Goal: Information Seeking & Learning: Learn about a topic

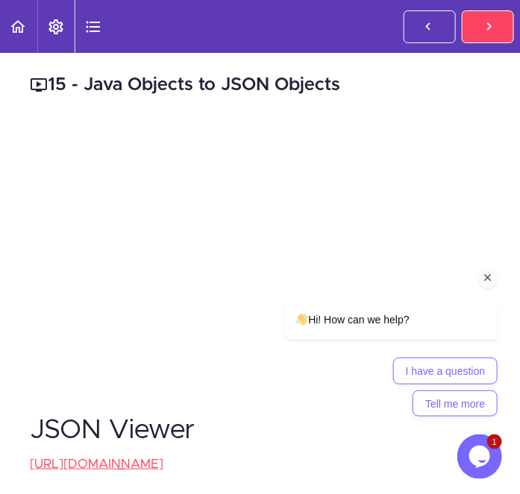
click at [489, 273] on icon "Chat attention grabber" at bounding box center [487, 277] width 13 height 13
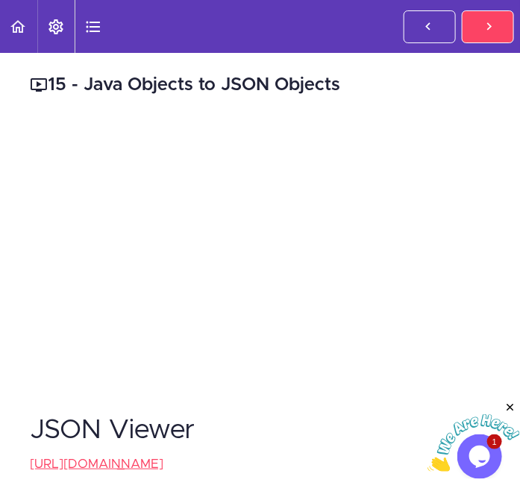
scroll to position [339, 0]
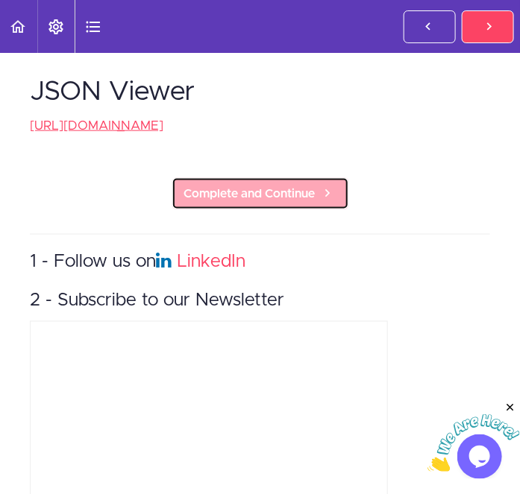
click at [263, 203] on span "Complete and Continue" at bounding box center [249, 194] width 131 height 18
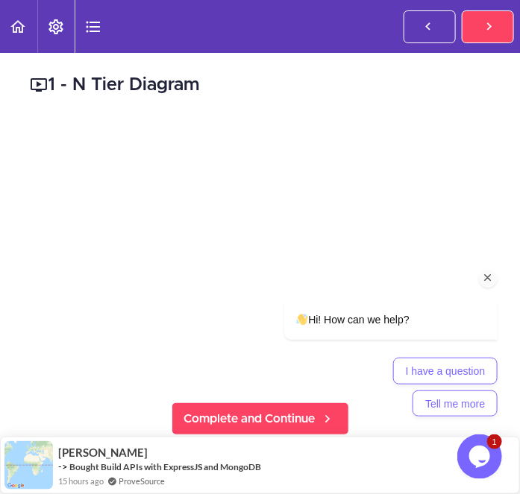
click at [486, 277] on icon "Chat attention grabber" at bounding box center [487, 277] width 13 height 13
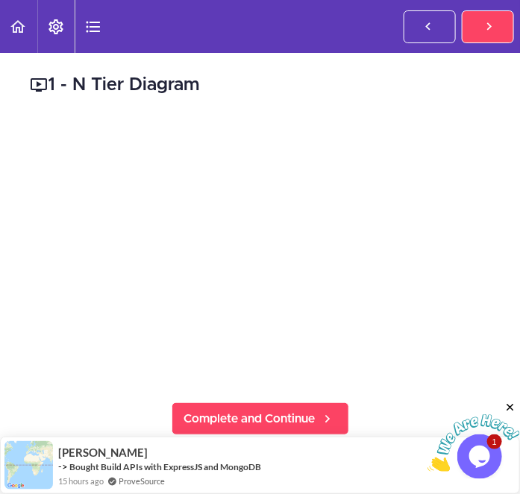
click at [509, 403] on icon "Close" at bounding box center [509, 407] width 13 height 13
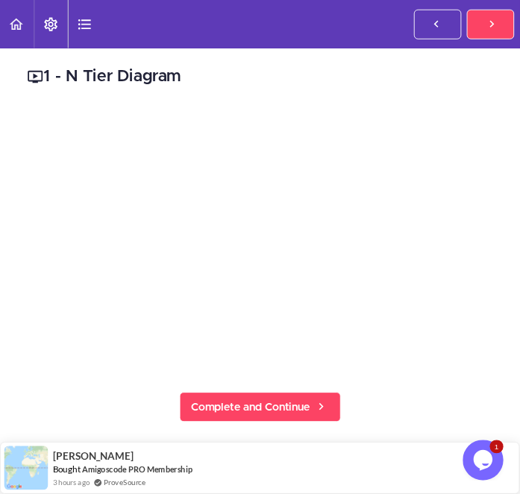
scroll to position [949, 0]
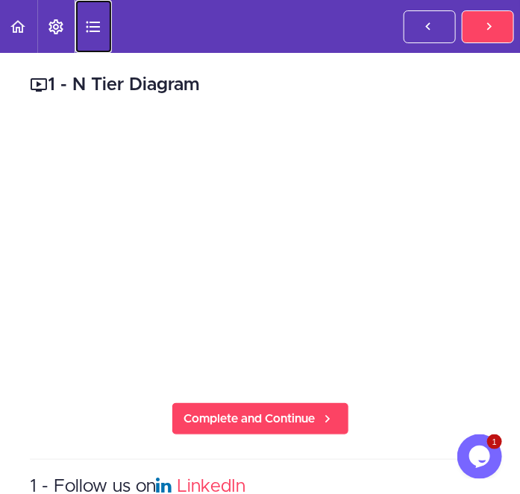
click at [93, 34] on icon "Course Sidebar" at bounding box center [93, 27] width 18 height 18
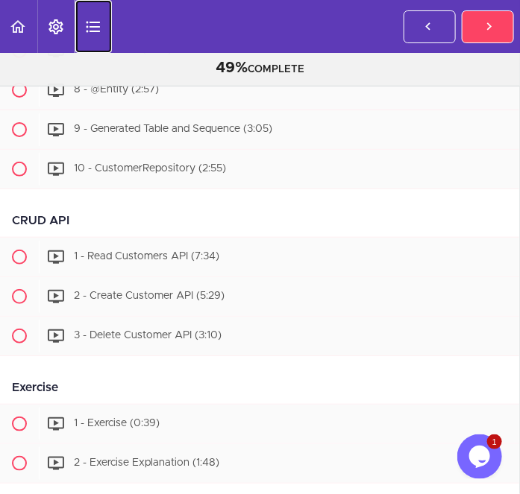
scroll to position [863, 0]
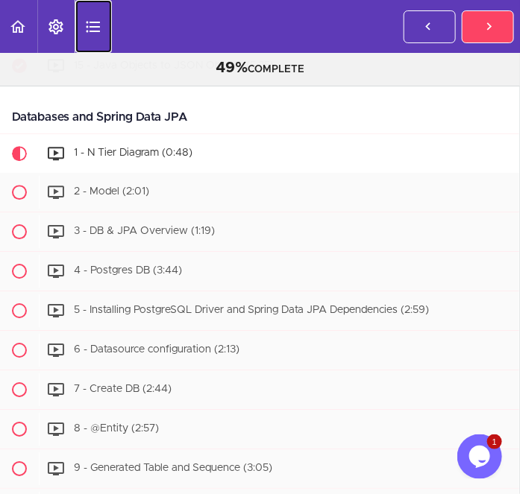
click at [89, 24] on icon "Course Sidebar" at bounding box center [93, 27] width 18 height 18
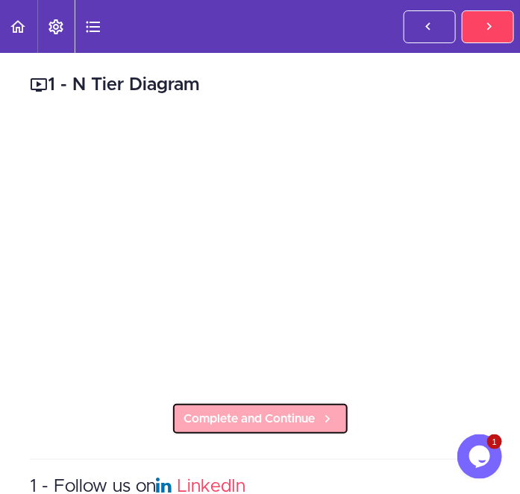
click at [221, 416] on span "Complete and Continue" at bounding box center [249, 419] width 131 height 18
click at [191, 415] on span "Complete and Continue" at bounding box center [249, 419] width 131 height 18
click at [233, 412] on span "Complete and Continue" at bounding box center [249, 419] width 131 height 18
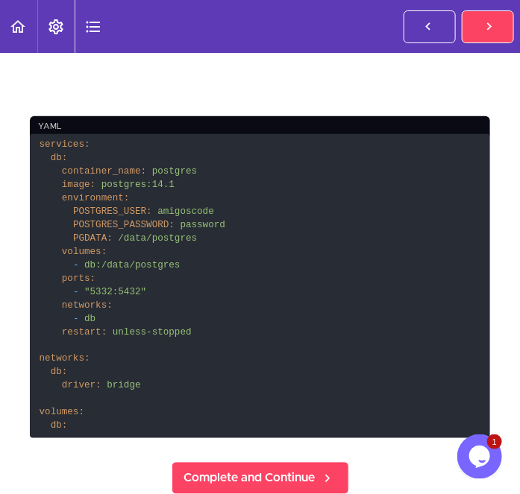
scroll to position [341, 0]
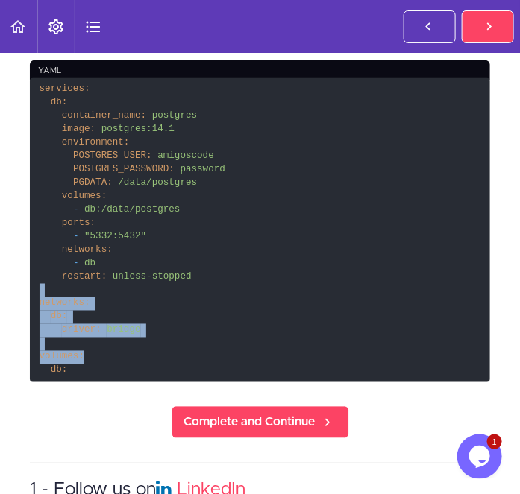
drag, startPoint x: 70, startPoint y: 342, endPoint x: 53, endPoint y: 291, distance: 54.2
click at [53, 291] on code "services: db: container_name: postgres image: postgres:14.1 environment: POSTGR…" at bounding box center [260, 230] width 460 height 304
click at [140, 298] on code "services: db: container_name: postgres image: postgres:14.1 environment: POSTGR…" at bounding box center [260, 230] width 460 height 304
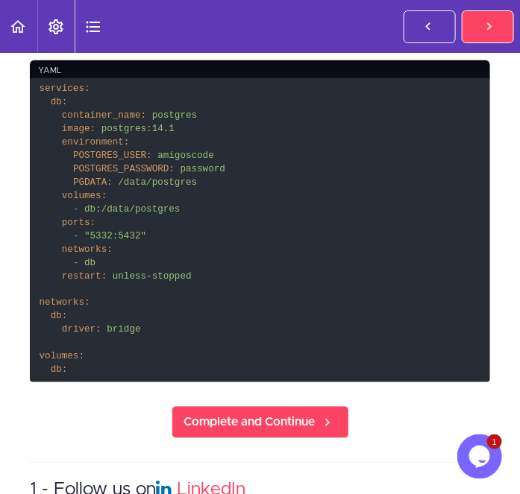
click at [142, 386] on div "4 - Postgres DB yaml services: db: container_name: postgres image: postgres:14.…" at bounding box center [260, 266] width 520 height 1108
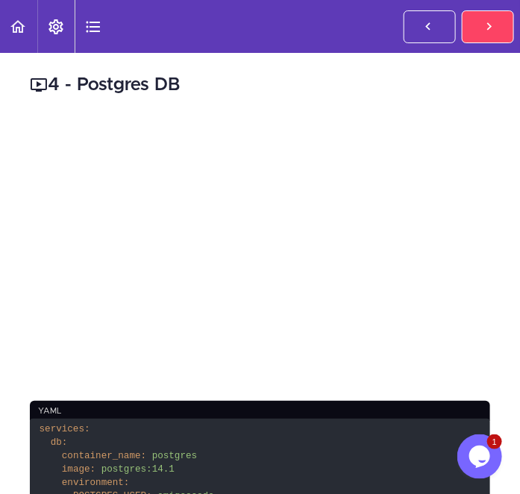
scroll to position [339, 0]
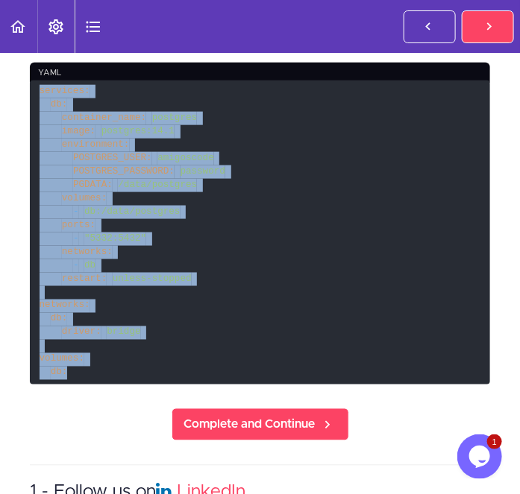
drag, startPoint x: 40, startPoint y: 87, endPoint x: 152, endPoint y: 362, distance: 298.1
click at [152, 362] on code "services: db: container_name: postgres image: postgres:14.1 environment: POSTGR…" at bounding box center [260, 233] width 460 height 304
copy code "services: db: container_name: postgres image: postgres:14.1 environment: POSTGR…"
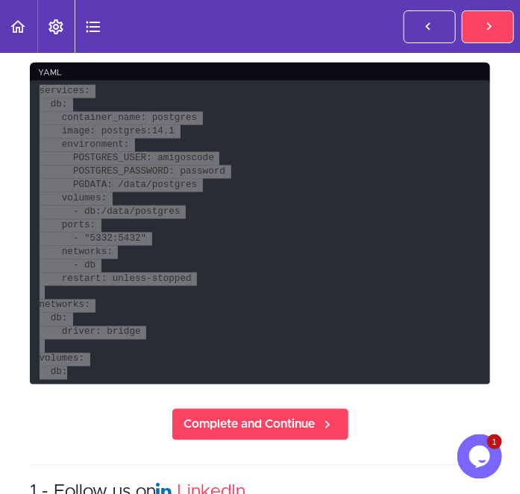
scroll to position [0, 0]
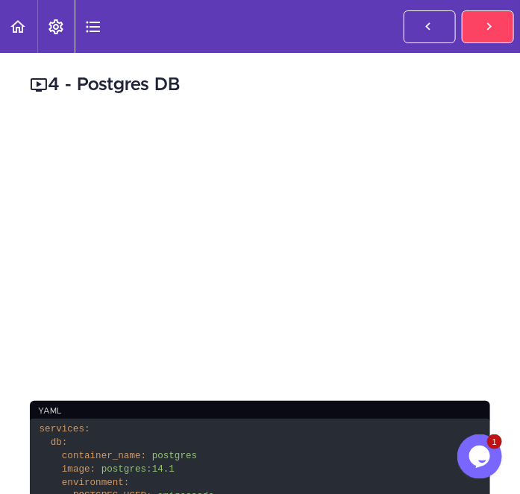
click at [133, 412] on div "yaml" at bounding box center [260, 411] width 460 height 20
